Goal: Navigation & Orientation: Find specific page/section

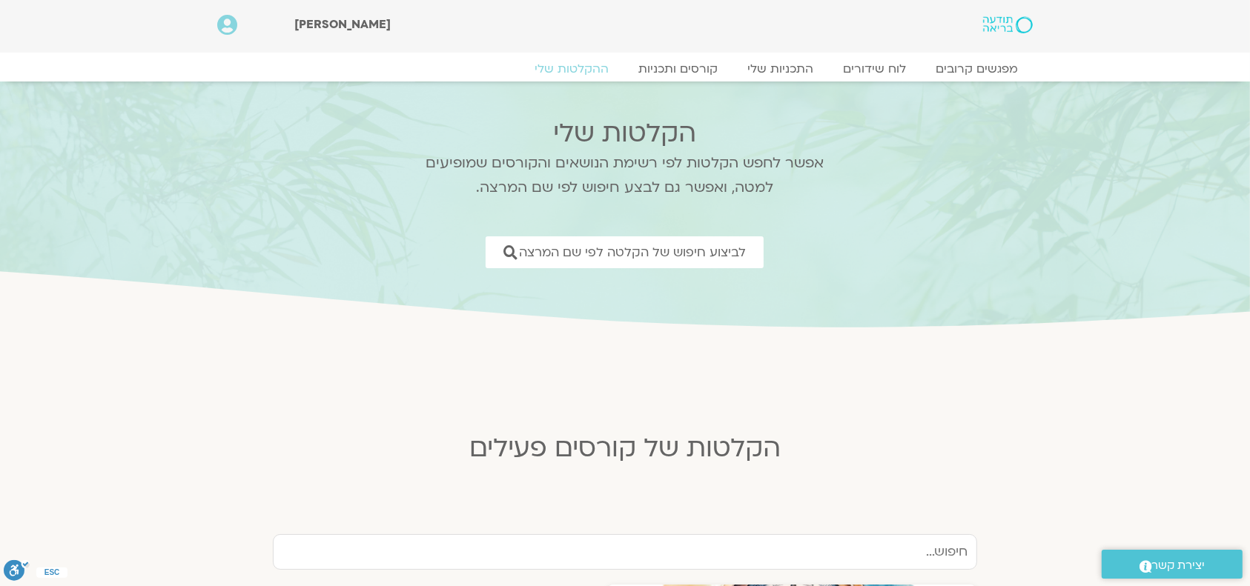
click at [231, 21] on icon at bounding box center [227, 25] width 20 height 21
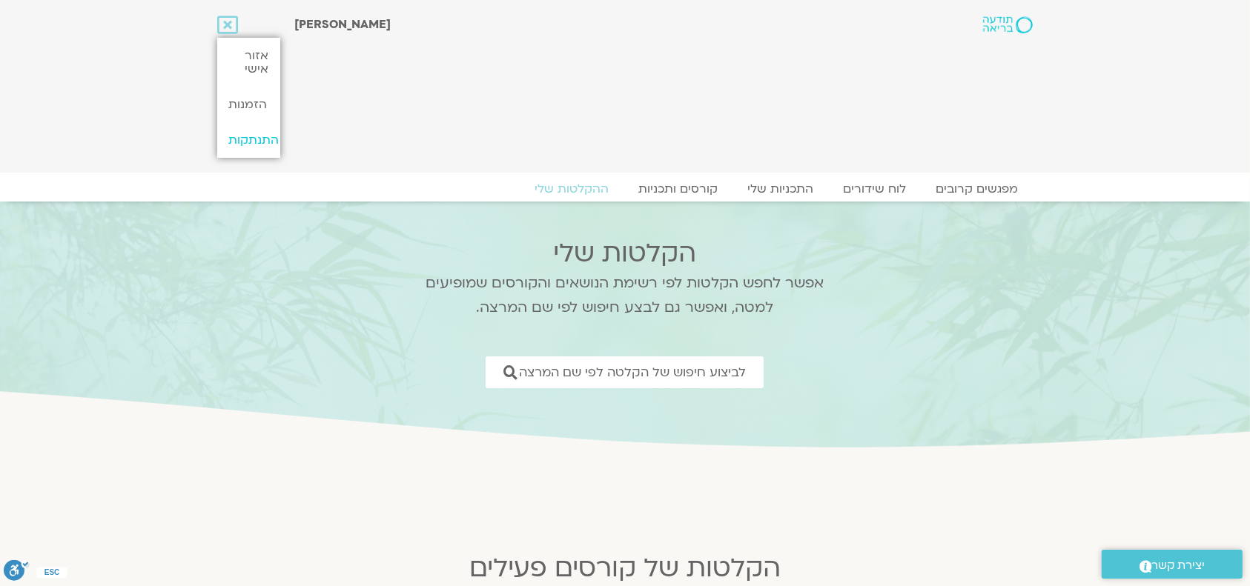
click at [257, 142] on link "התנתקות" at bounding box center [248, 140] width 62 height 36
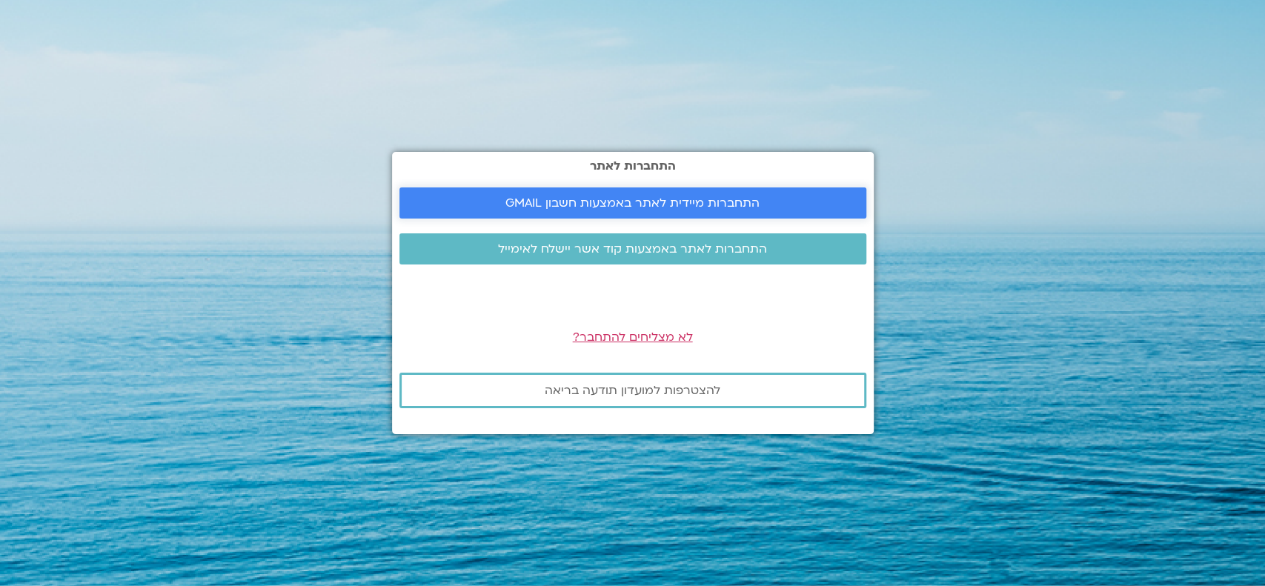
click at [513, 192] on link "התחברות מיידית לאתר באמצעות חשבון GMAIL" at bounding box center [632, 203] width 467 height 31
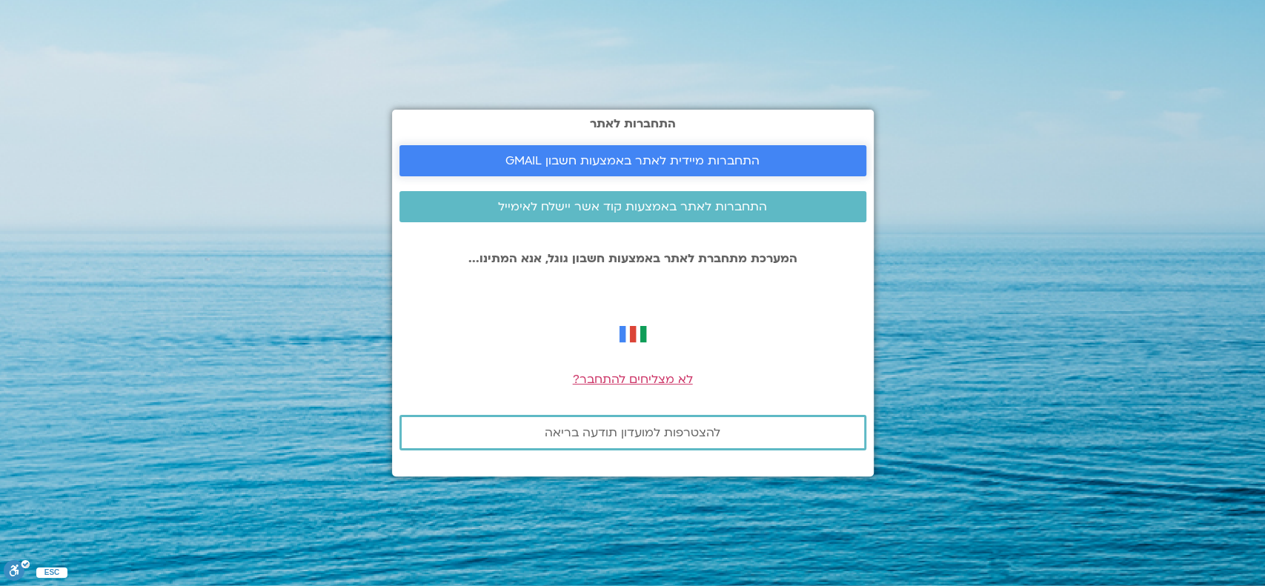
click at [742, 155] on span "התחברות מיידית לאתר באמצעות חשבון GMAIL" at bounding box center [632, 160] width 254 height 13
